Goal: Transaction & Acquisition: Purchase product/service

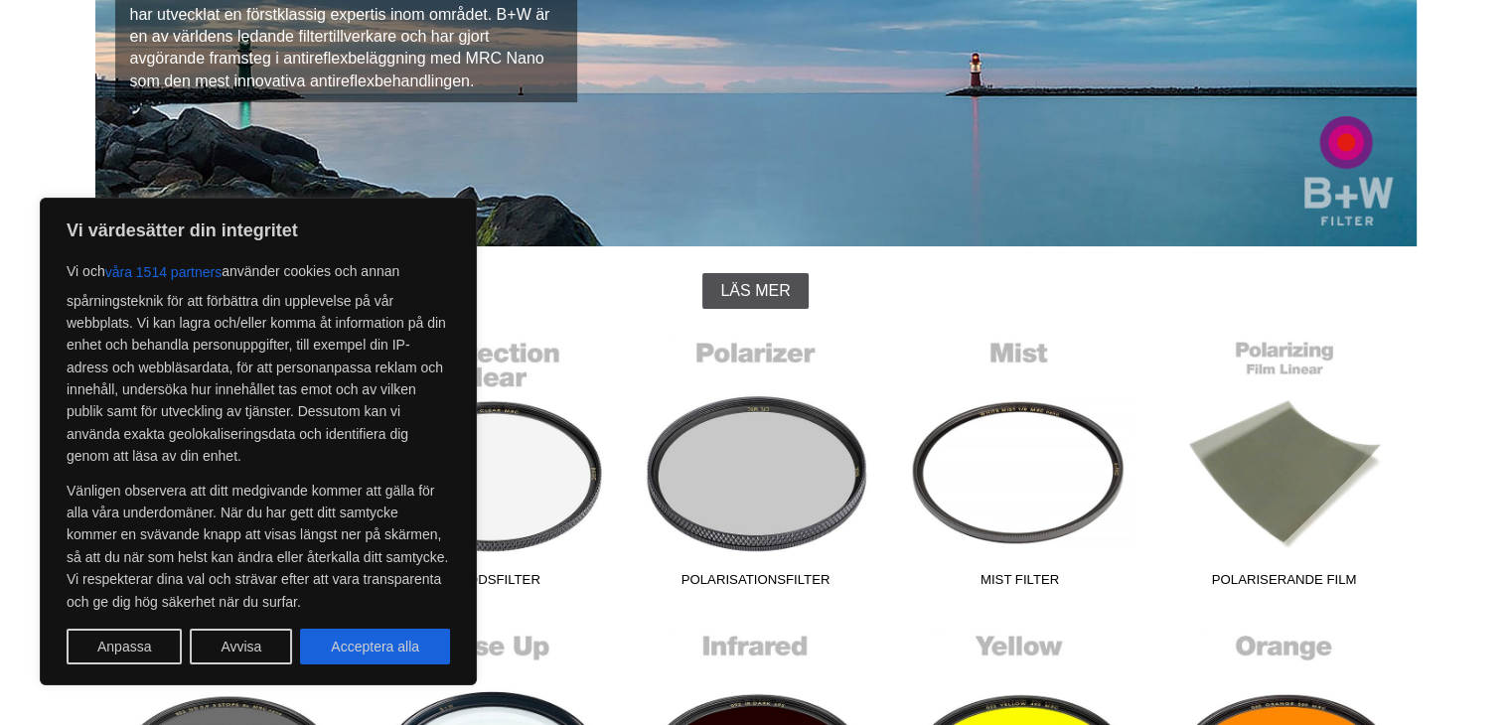
scroll to position [338, 0]
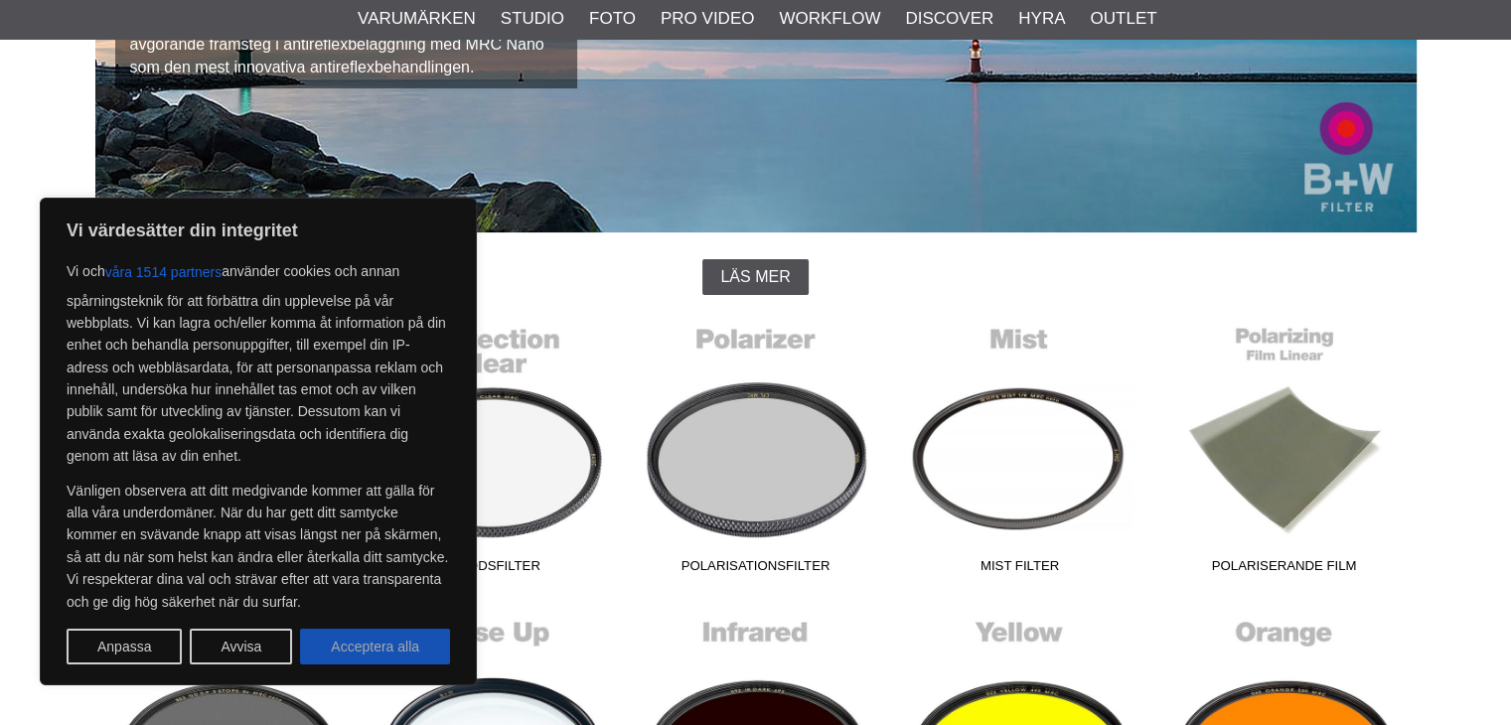
click at [342, 649] on button "Acceptera alla" at bounding box center [375, 647] width 150 height 36
checkbox input "true"
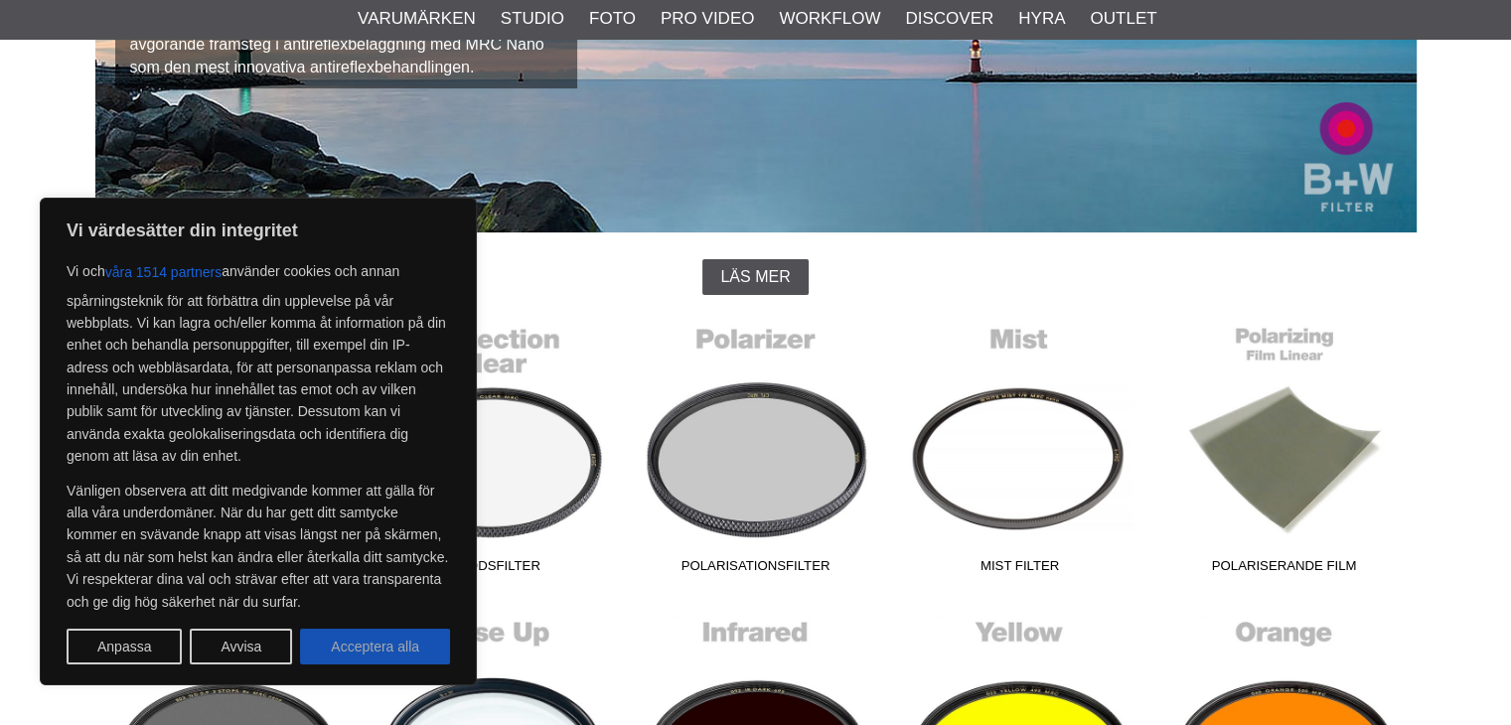
checkbox input "true"
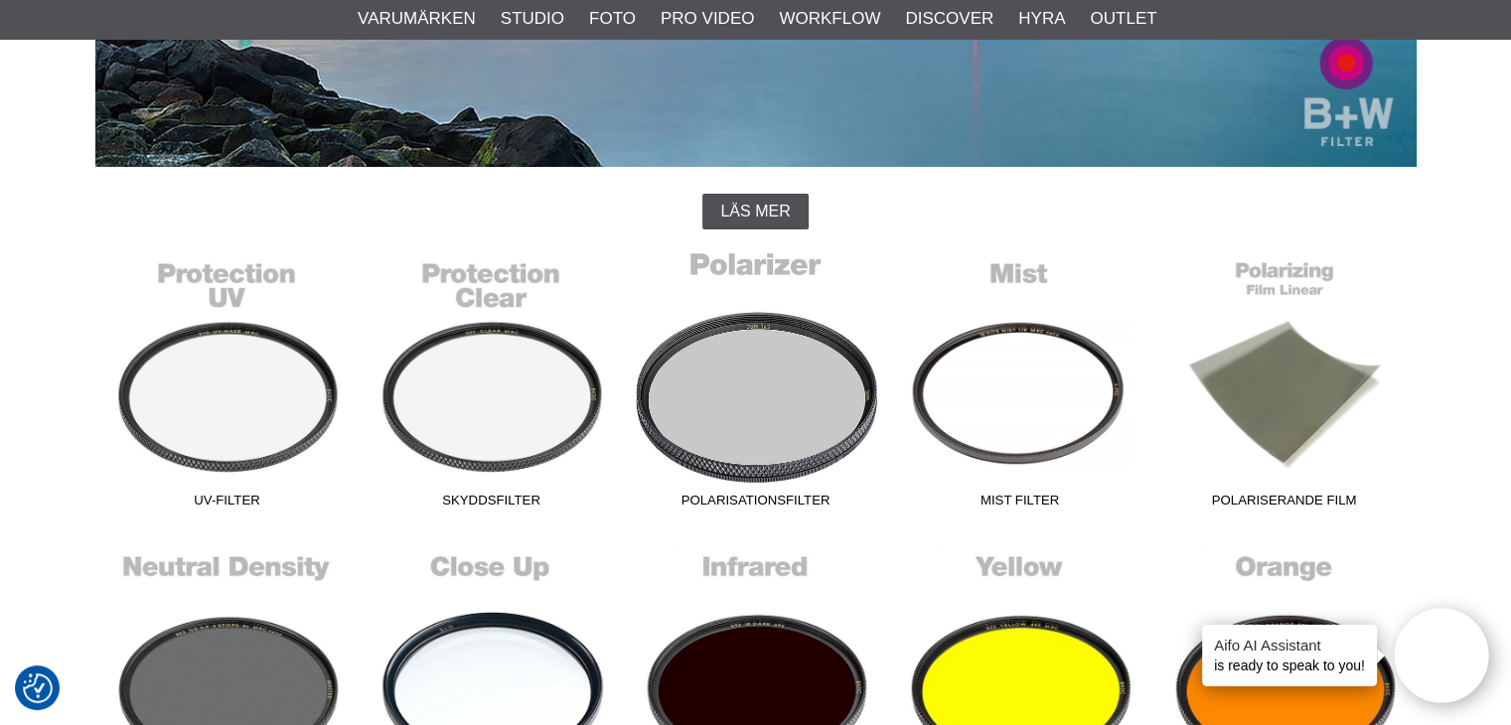
scroll to position [390, 0]
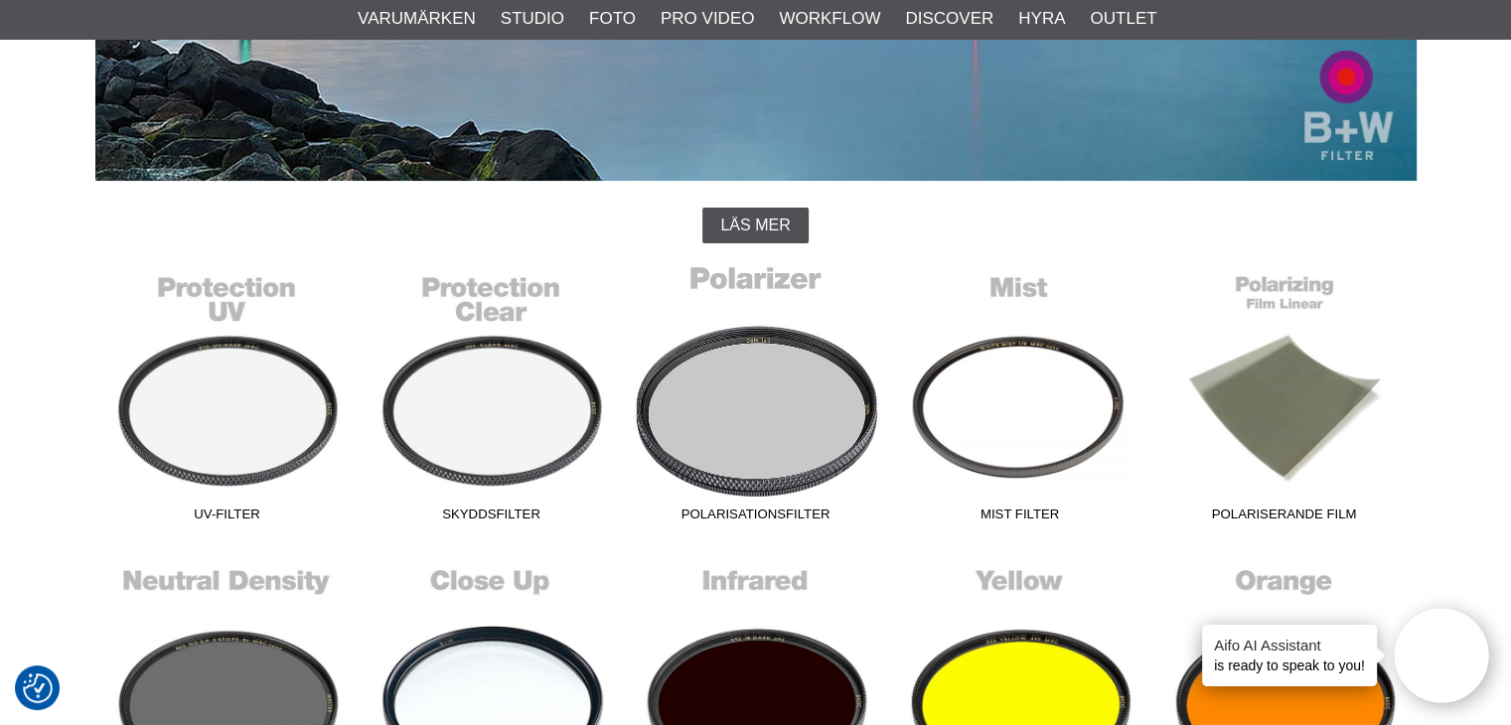
click at [758, 425] on link "Polarisationsfilter" at bounding box center [756, 397] width 264 height 268
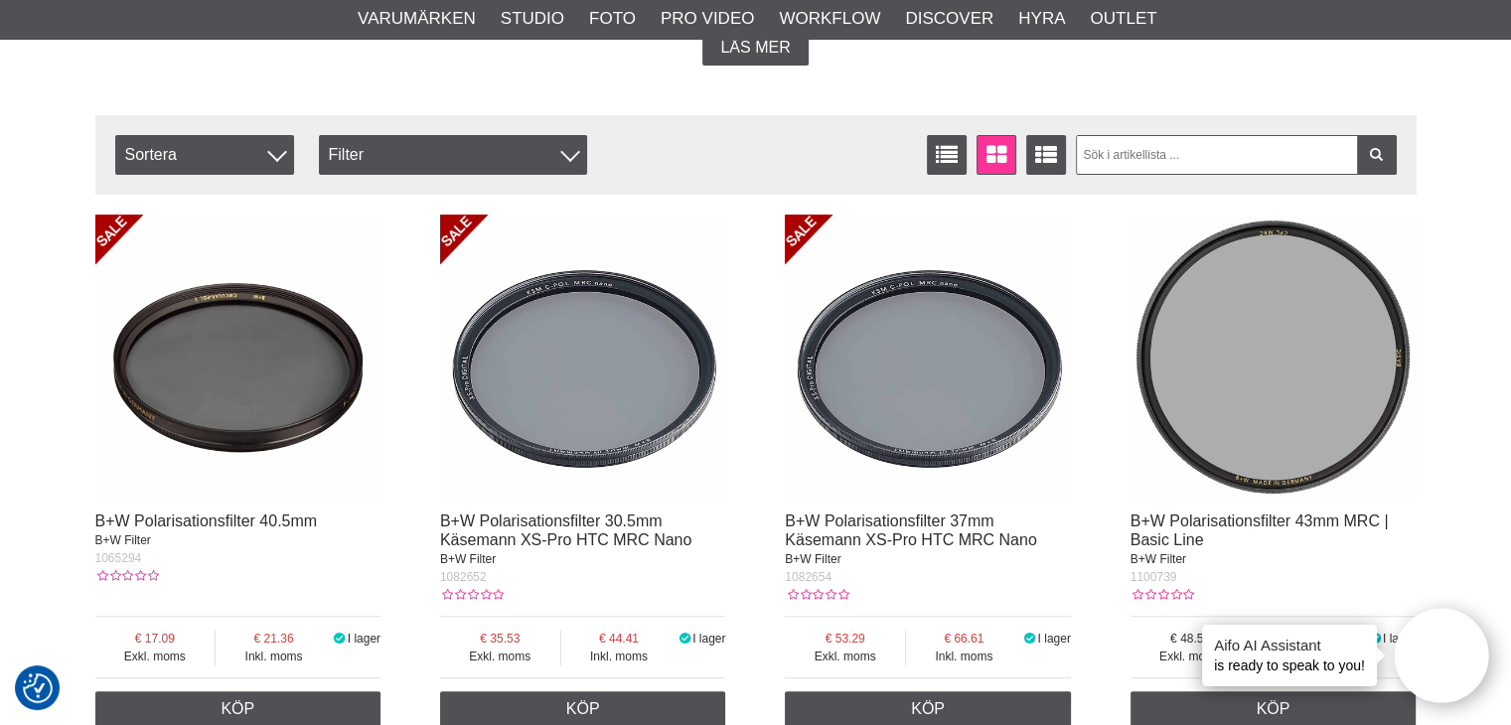
scroll to position [632, 0]
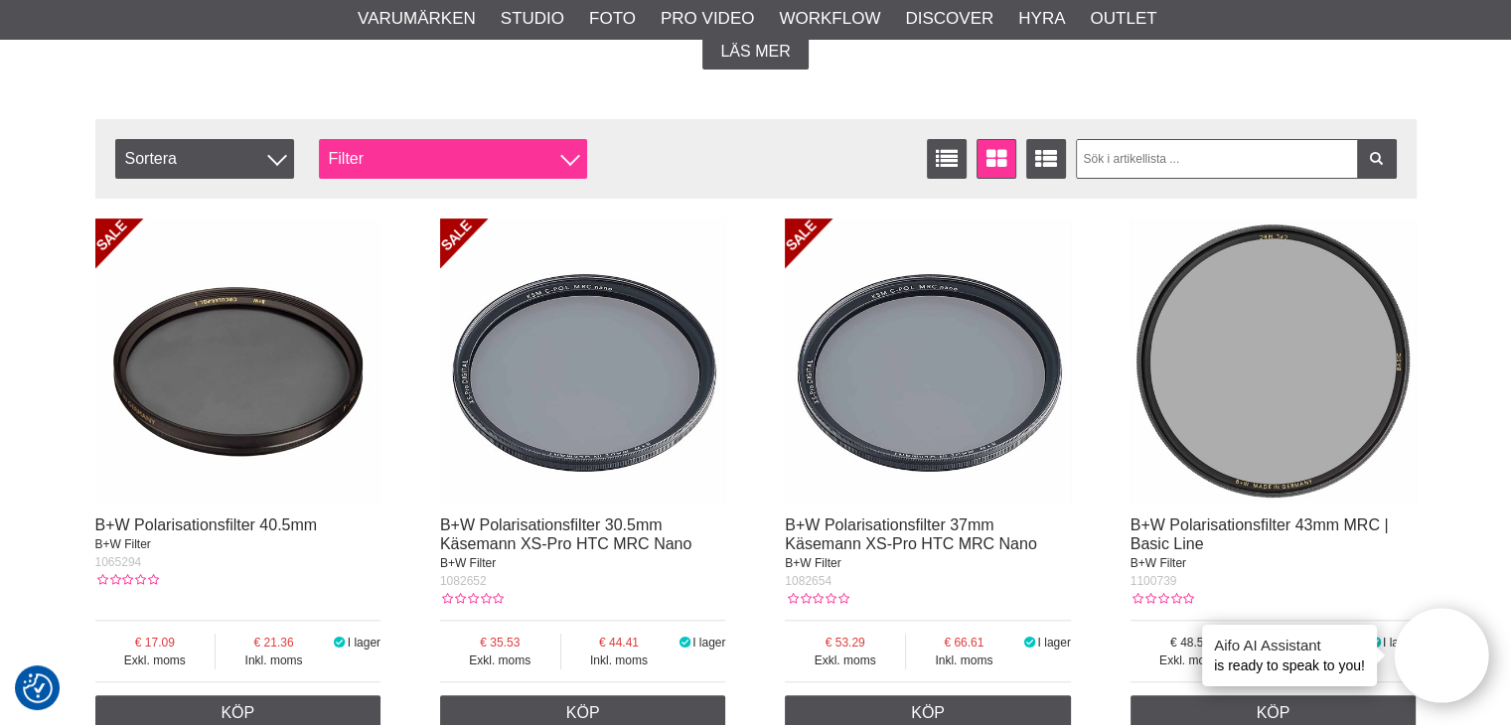
click at [511, 160] on div "Filter" at bounding box center [453, 159] width 268 height 40
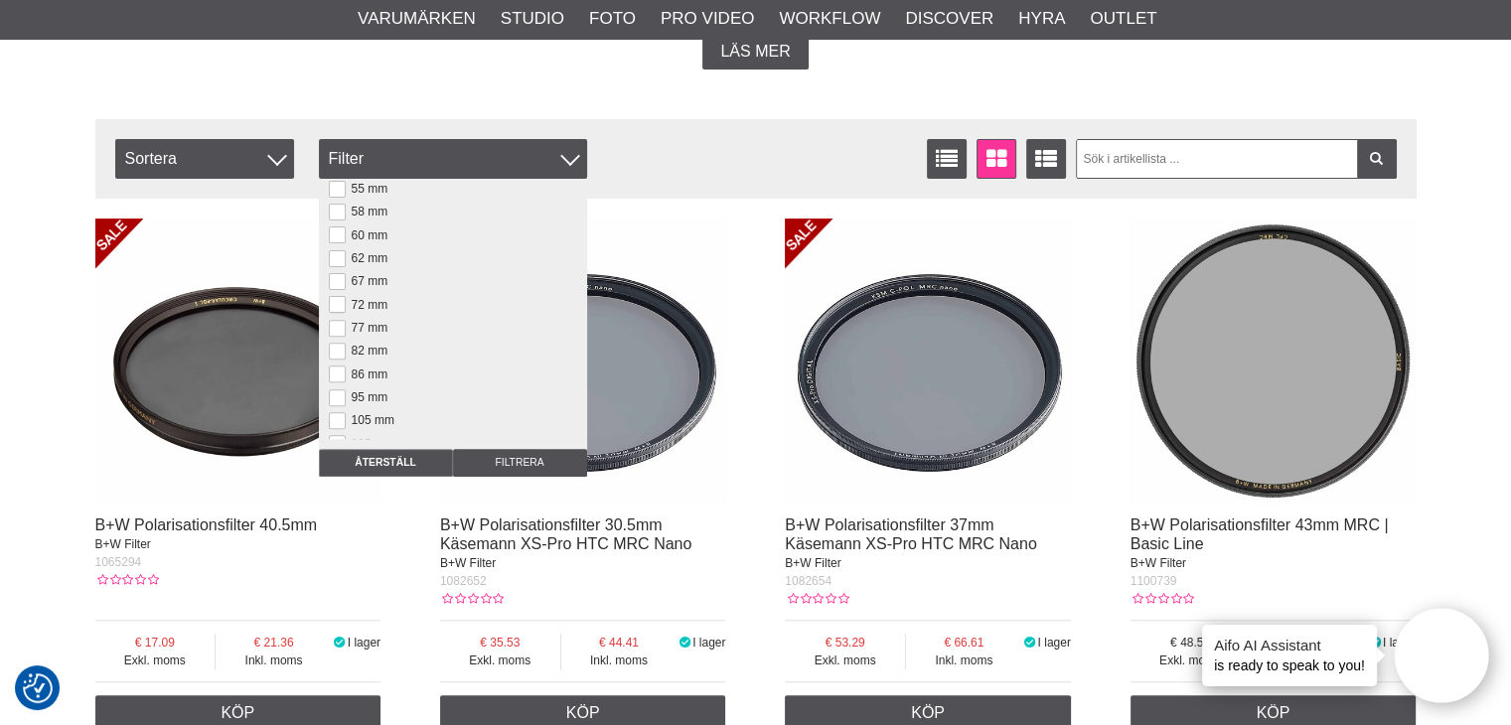
scroll to position [221, 0]
click at [365, 343] on label "82 mm" at bounding box center [367, 348] width 43 height 14
click at [0, 0] on input "82 mm" at bounding box center [0, 0] width 0 height 0
click at [523, 478] on img at bounding box center [583, 362] width 286 height 286
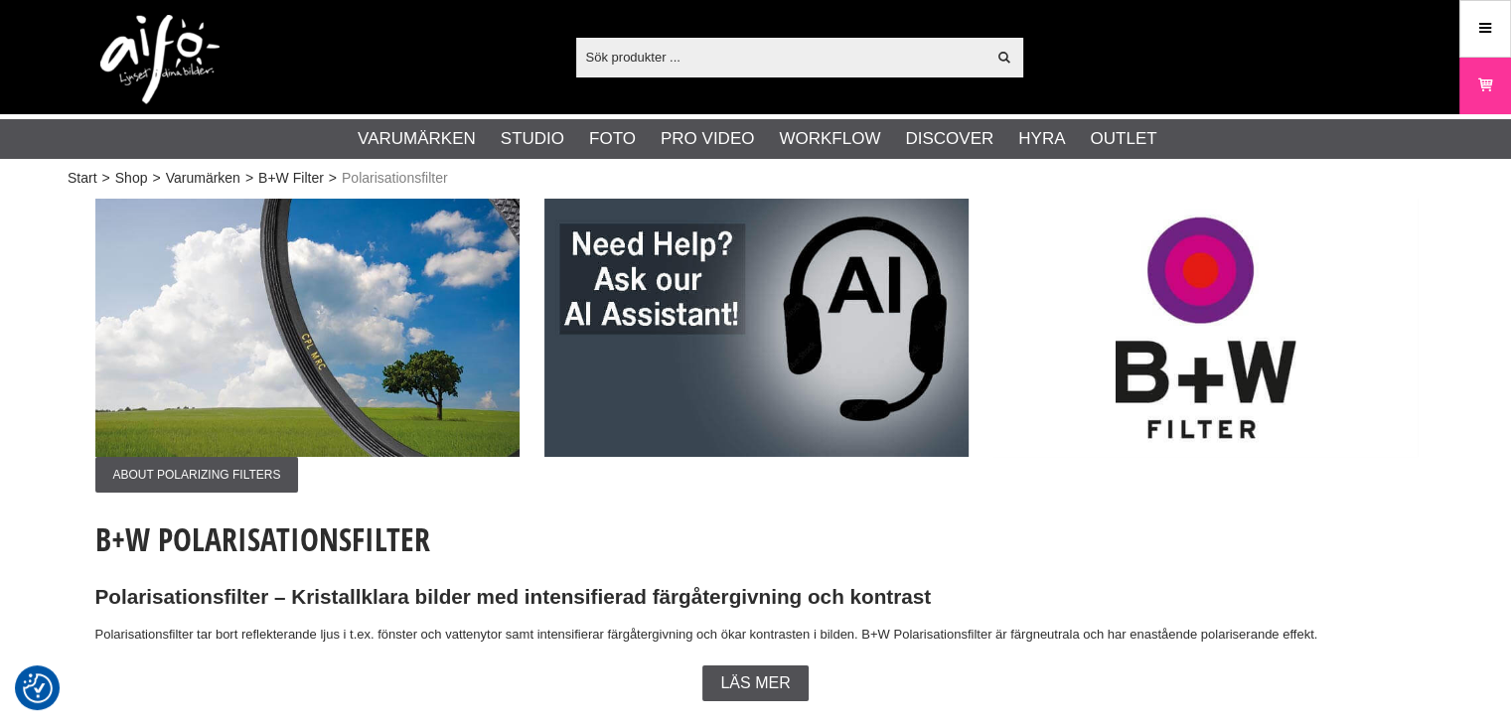
scroll to position [629, 0]
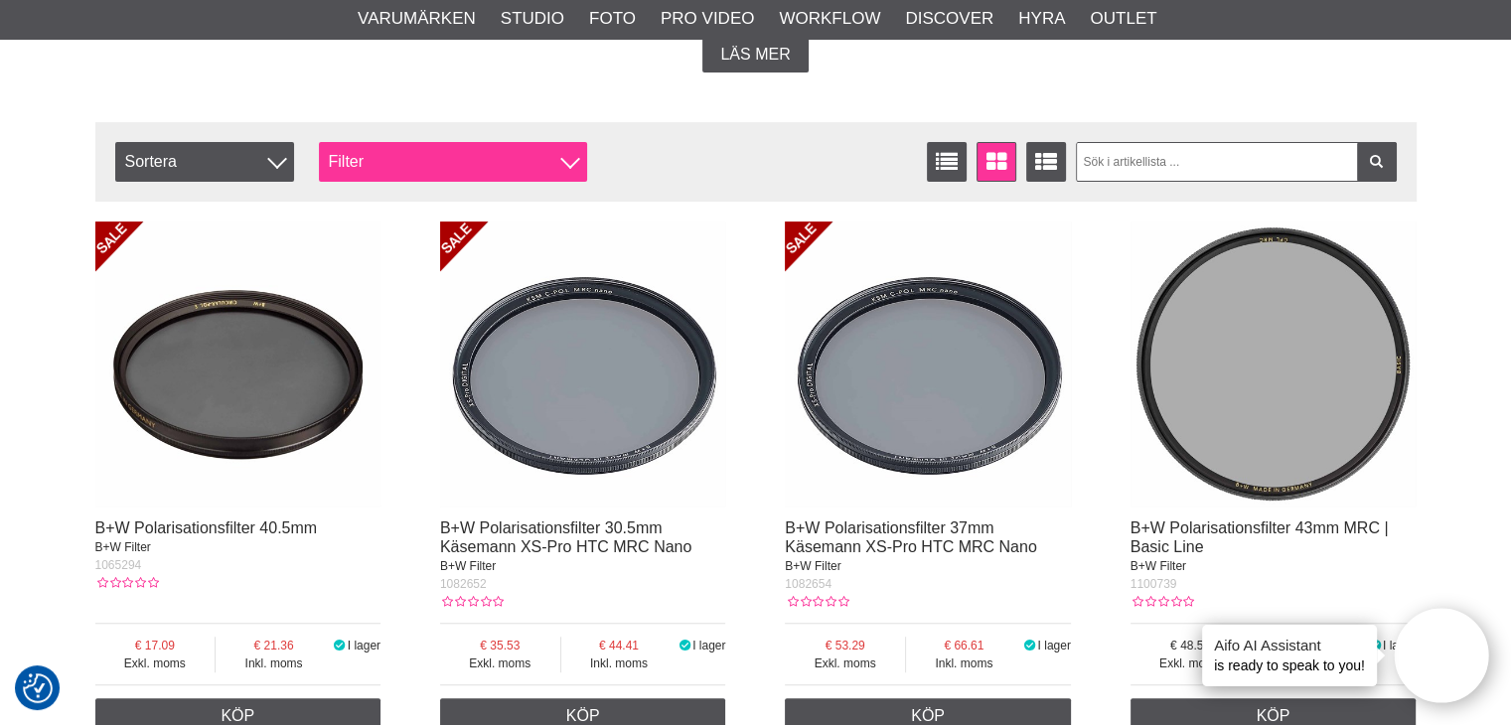
click at [476, 157] on div "Filter" at bounding box center [453, 162] width 268 height 40
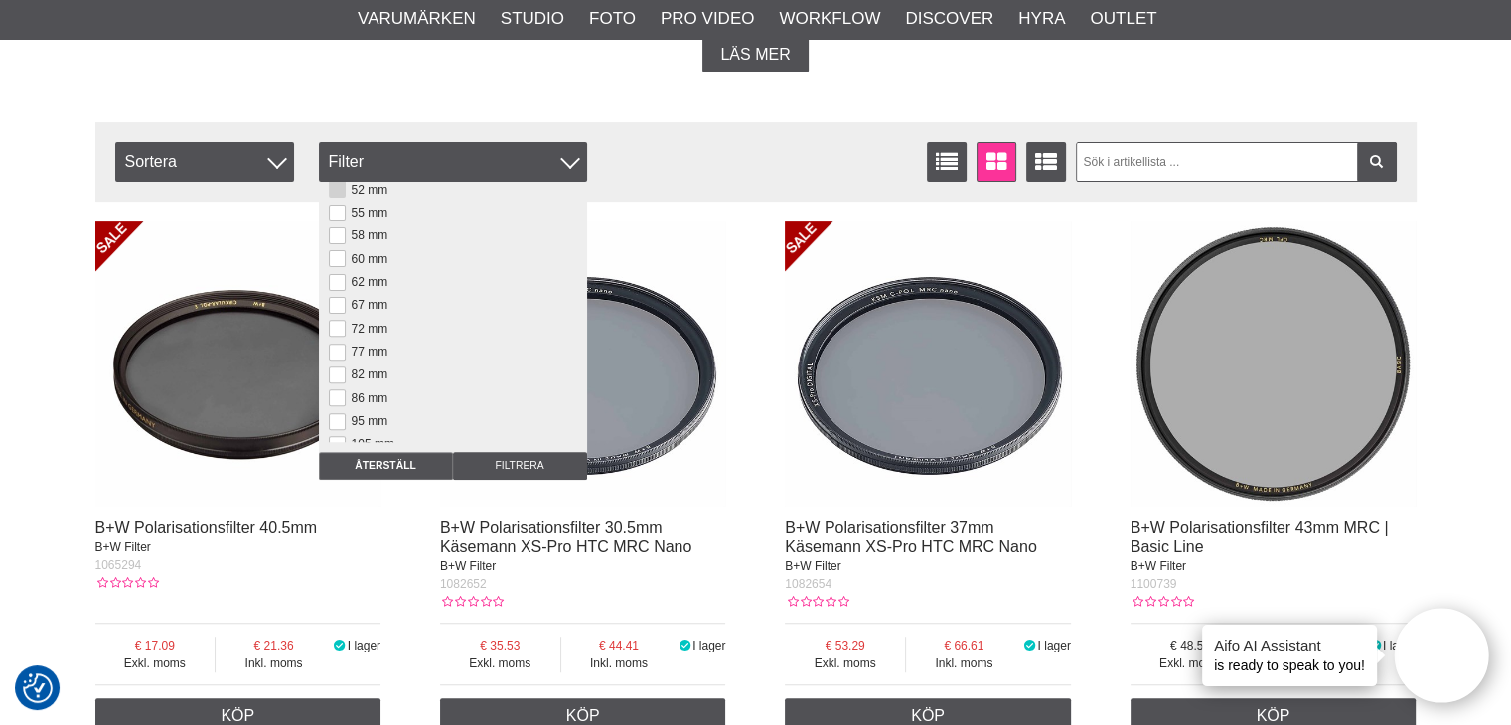
scroll to position [215, 0]
click at [343, 357] on button at bounding box center [337, 357] width 17 height 17
click at [477, 459] on input "Filtrera" at bounding box center [520, 466] width 134 height 28
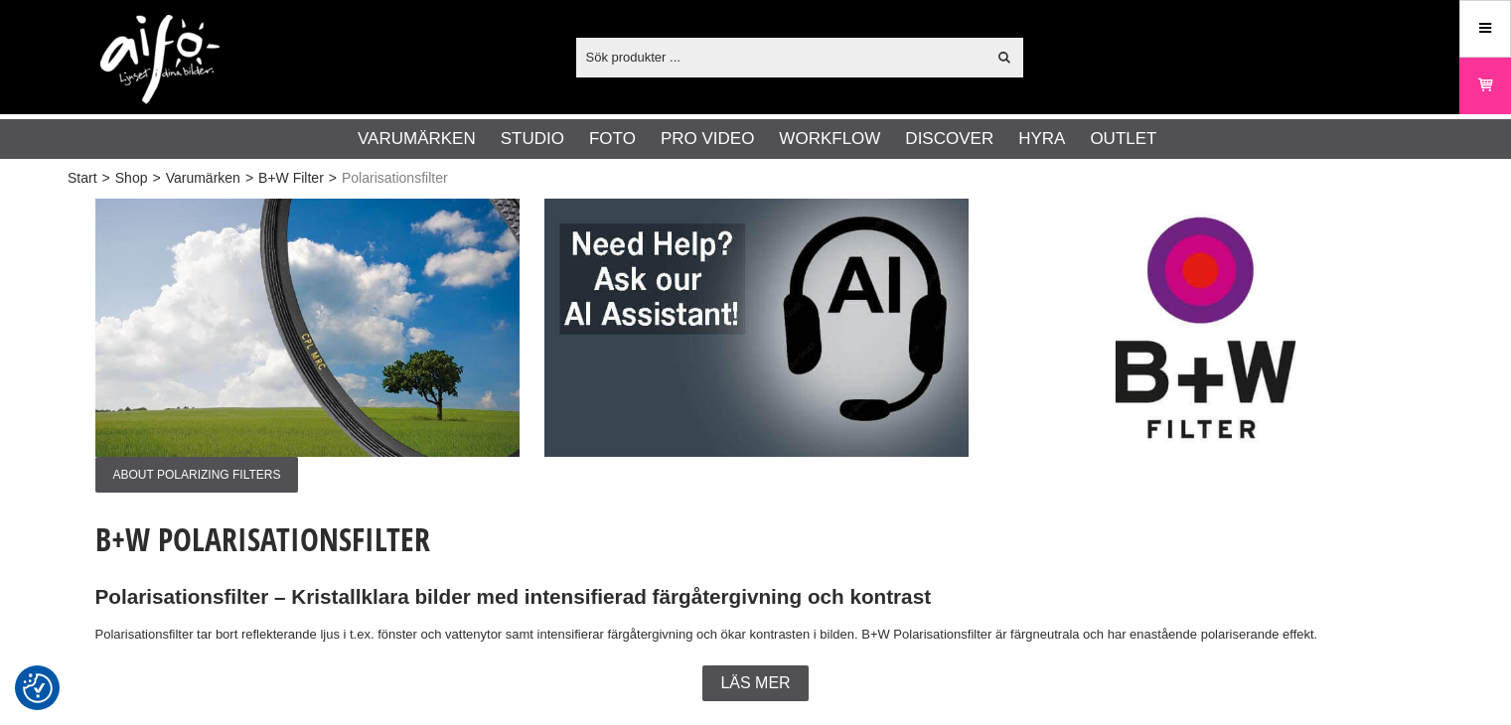
checkbox input "true"
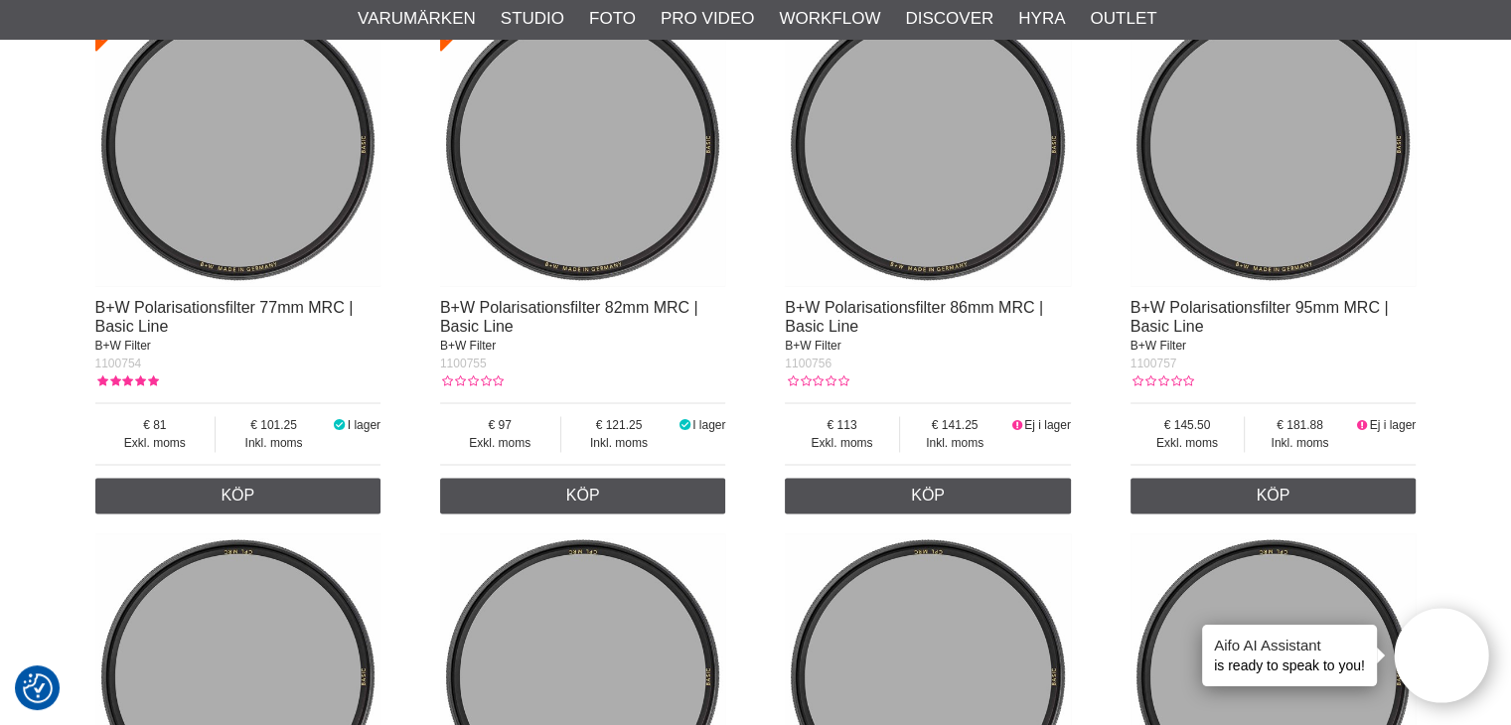
scroll to position [2236, 0]
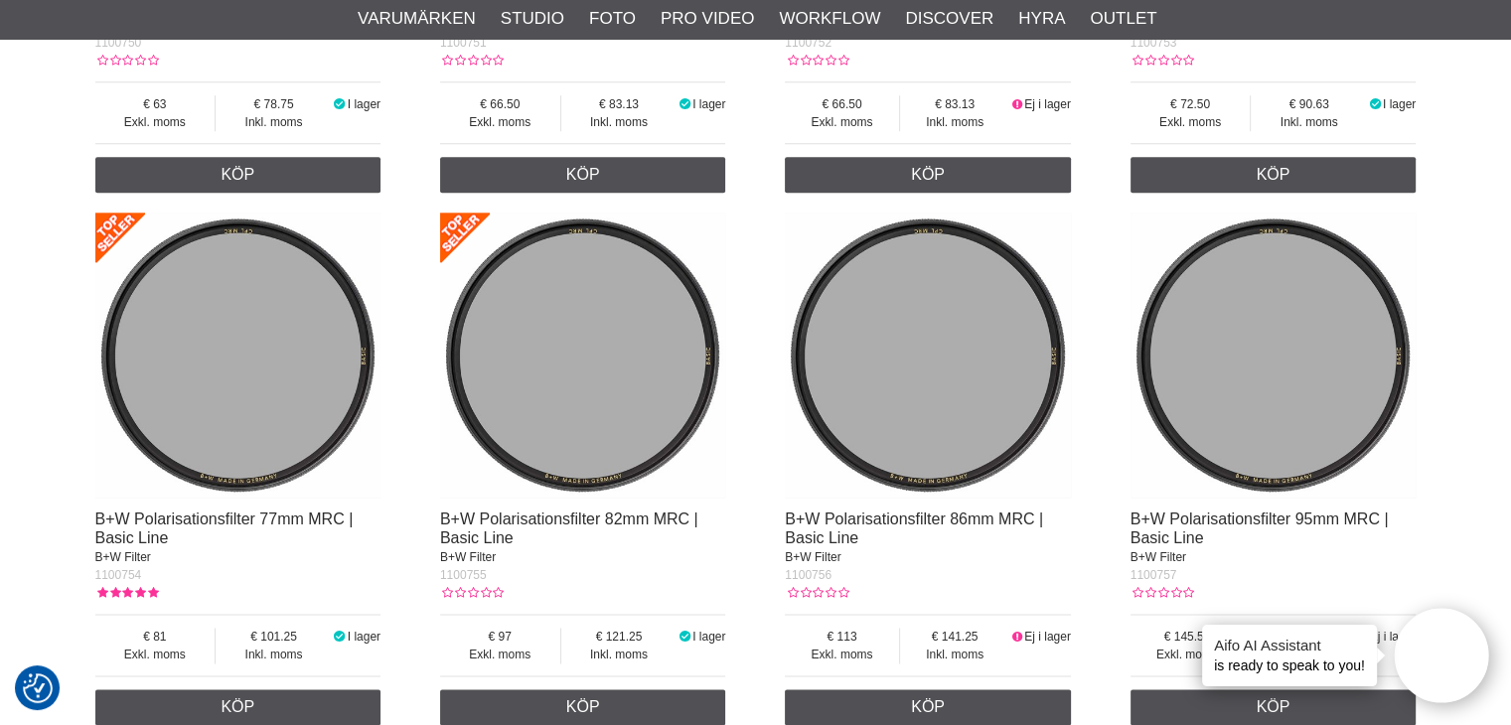
click at [579, 466] on img at bounding box center [583, 356] width 286 height 286
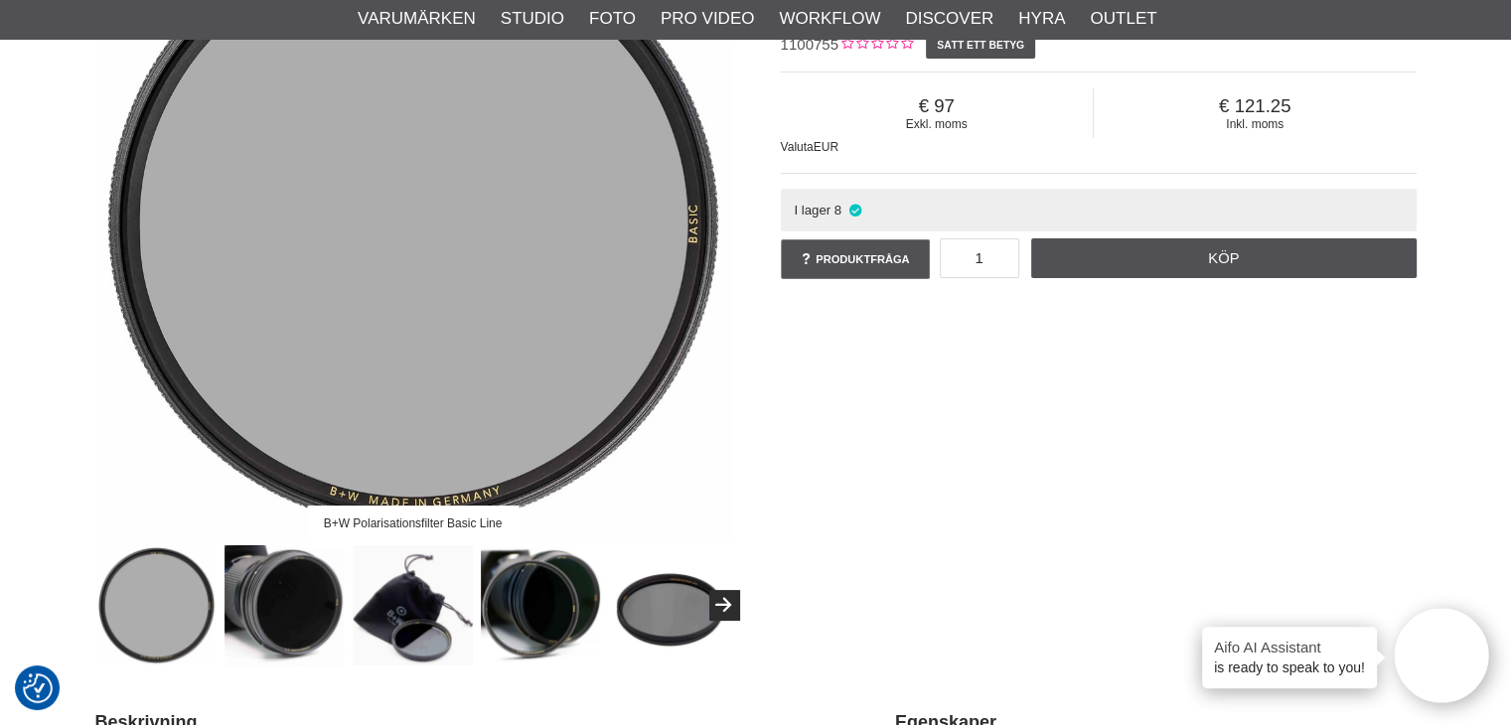
scroll to position [294, 0]
click at [526, 596] on img at bounding box center [541, 606] width 120 height 120
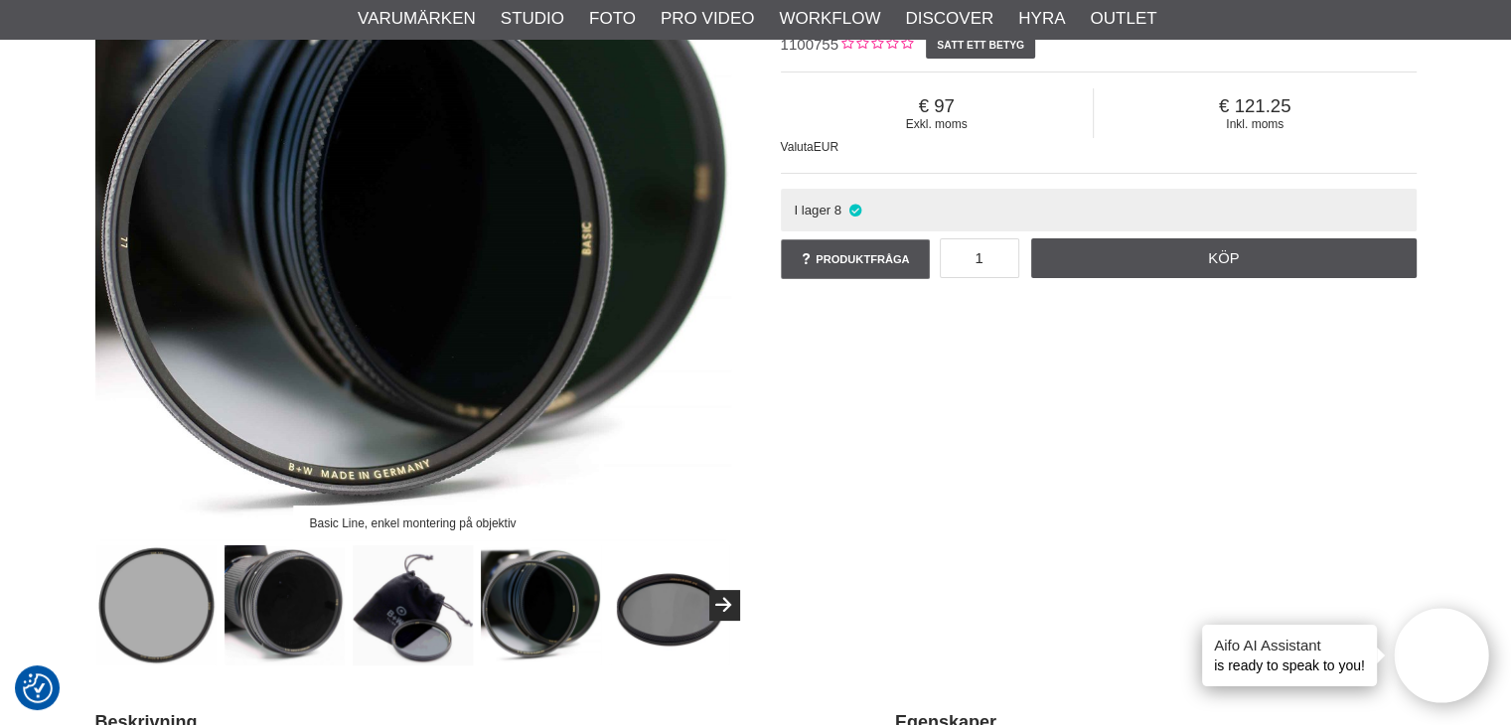
click at [241, 584] on img at bounding box center [285, 606] width 120 height 120
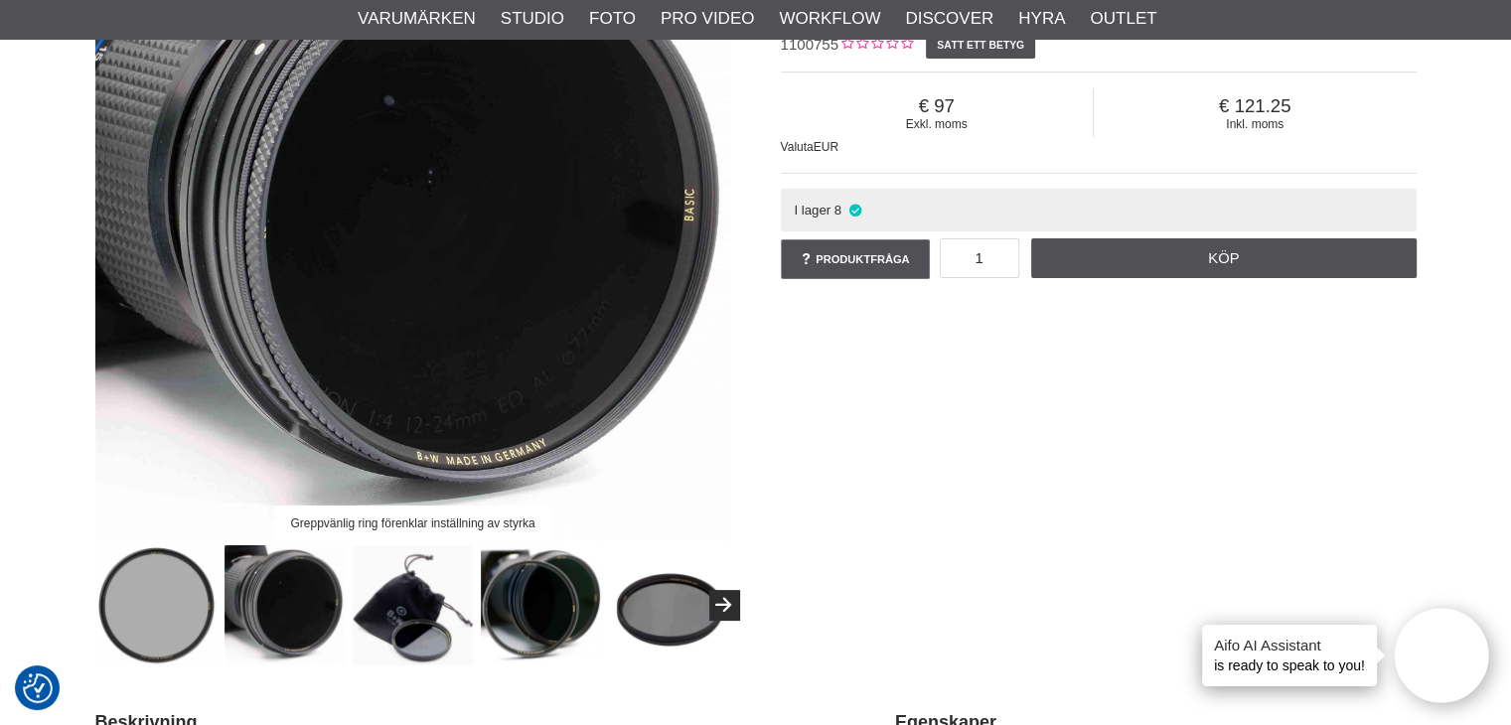
click at [343, 597] on img at bounding box center [285, 606] width 120 height 120
click at [392, 614] on img at bounding box center [413, 606] width 120 height 120
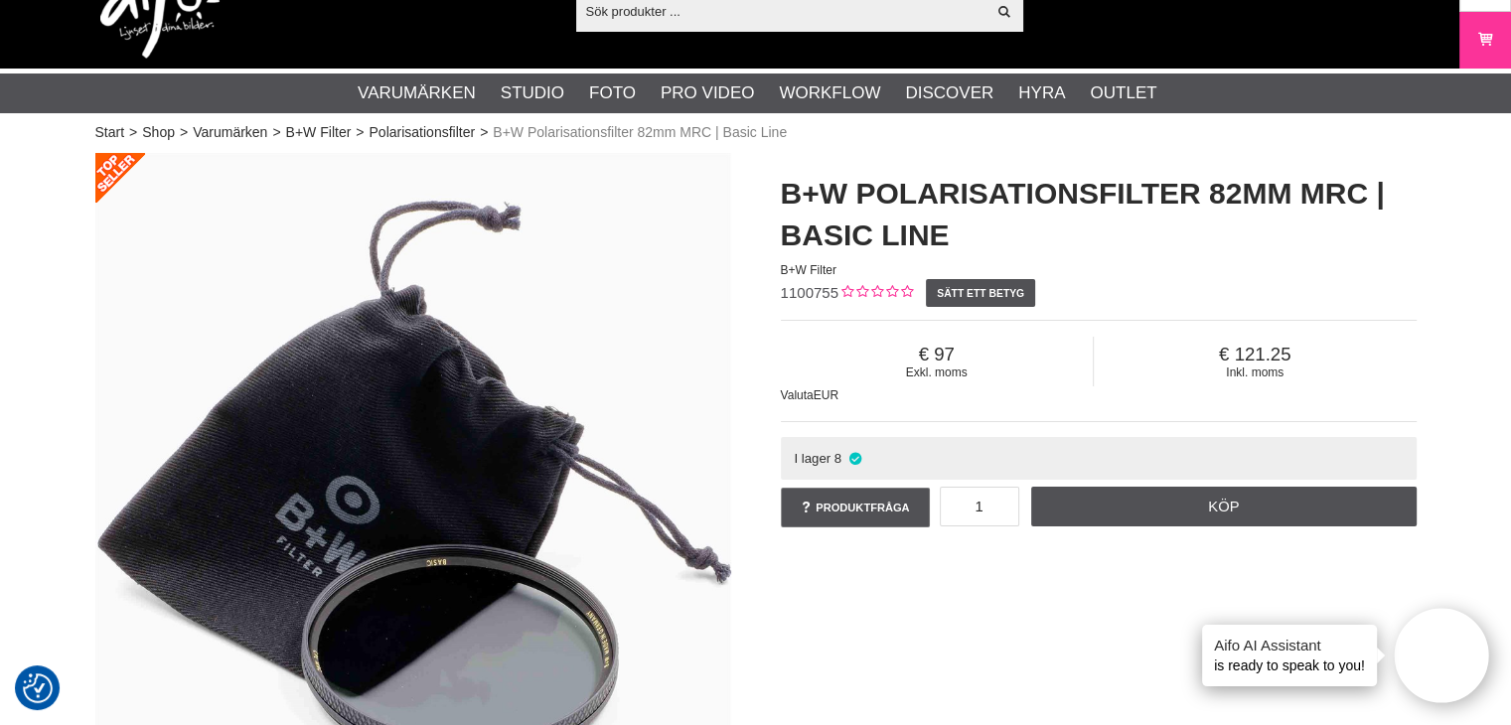
scroll to position [0, 0]
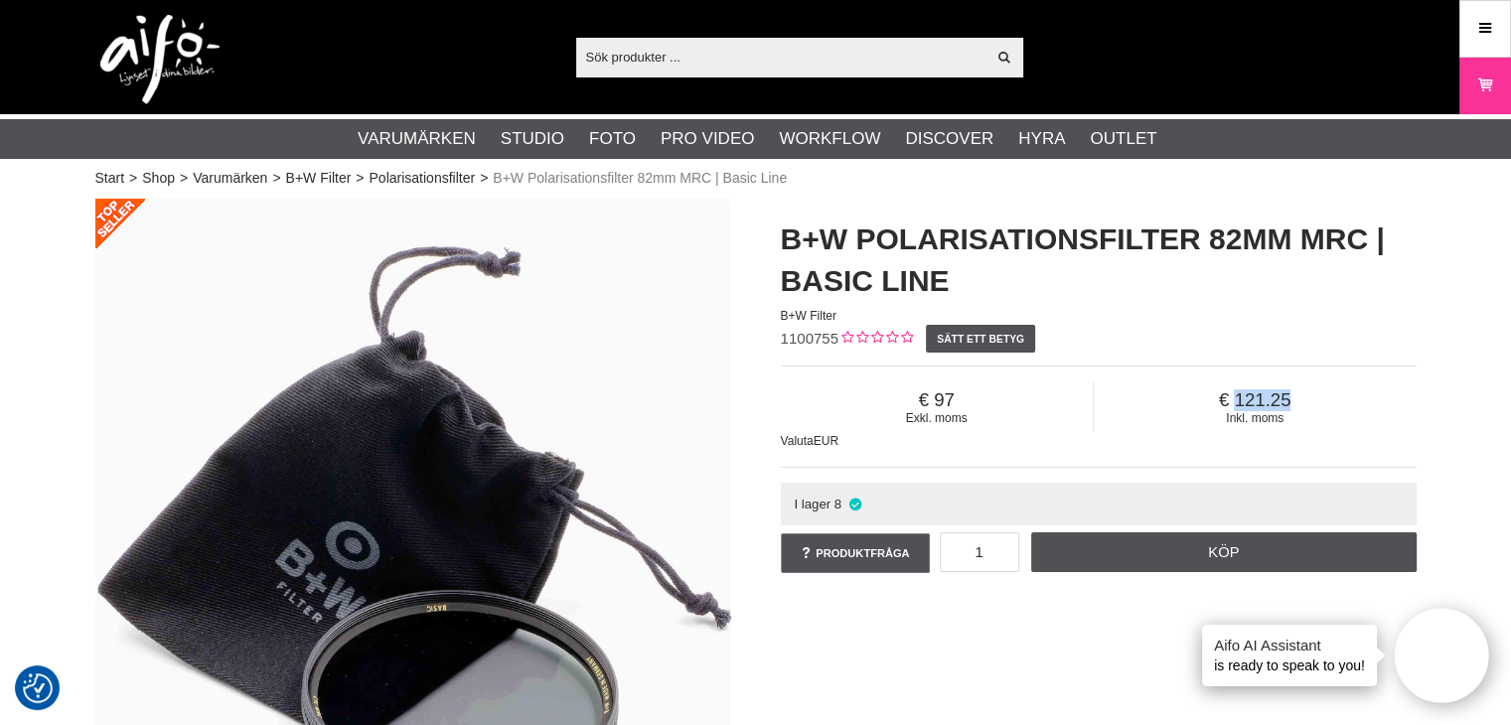
drag, startPoint x: 1212, startPoint y: 407, endPoint x: 1339, endPoint y: 379, distance: 130.4
click at [1339, 379] on div "Exkl. moms 97 Inkl. moms 121.25 Valuta EUR" at bounding box center [1099, 417] width 636 height 102
click at [1281, 440] on div "Exkl. moms 97 Inkl. moms 121.25 Valuta EUR" at bounding box center [1099, 417] width 636 height 102
drag, startPoint x: 1278, startPoint y: 440, endPoint x: 1184, endPoint y: 375, distance: 114.1
click at [1184, 375] on div "Exkl. moms 97 Inkl. moms 121.25 Valuta EUR" at bounding box center [1099, 417] width 636 height 102
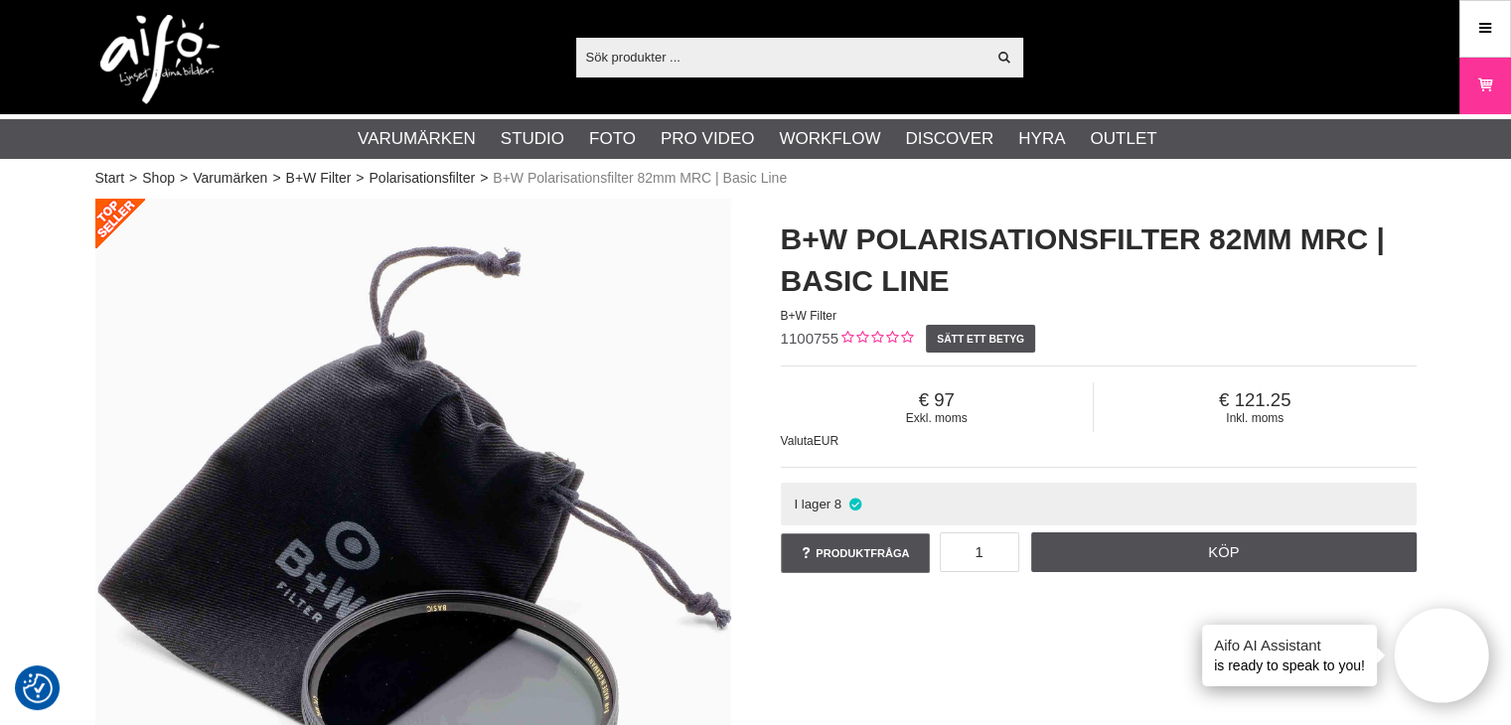
click at [1156, 434] on div "Exkl. moms 97 Inkl. moms 121.25 Valuta EUR" at bounding box center [1099, 417] width 636 height 102
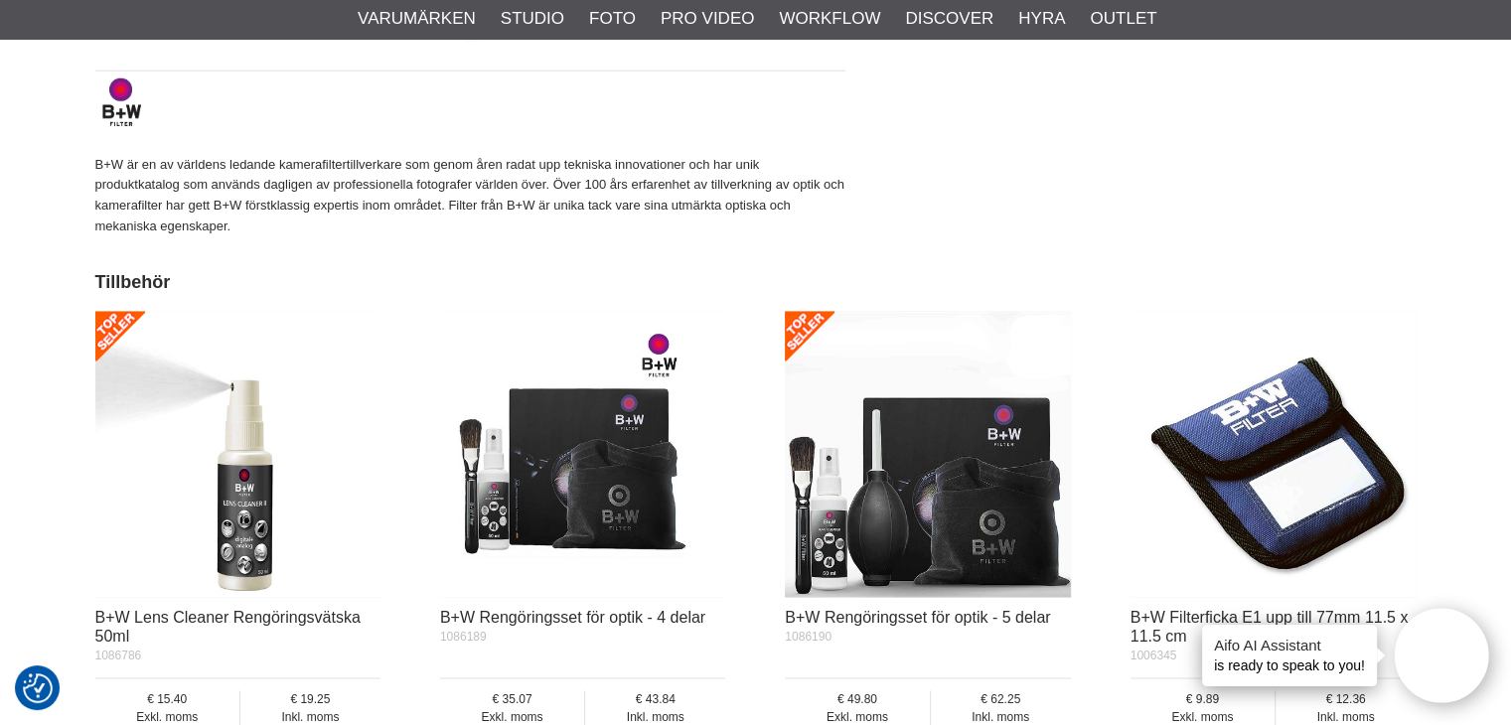
scroll to position [2897, 0]
